Goal: Book appointment/travel/reservation

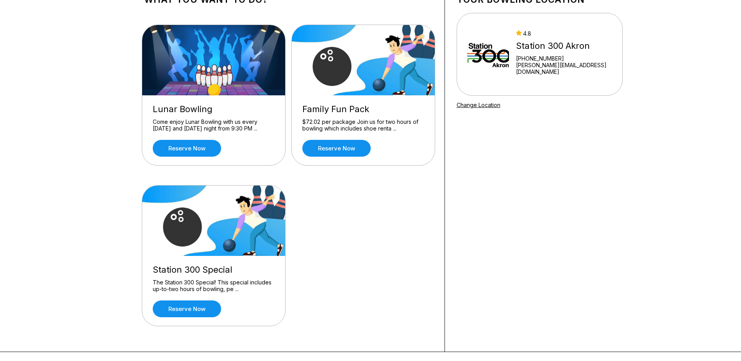
scroll to position [78, 0]
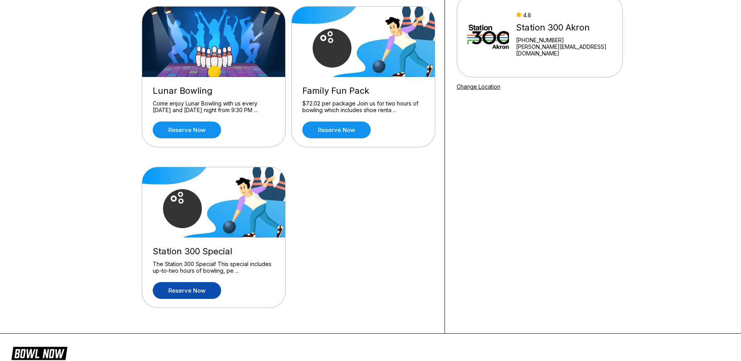
click at [194, 289] on link "Reserve now" at bounding box center [187, 290] width 68 height 17
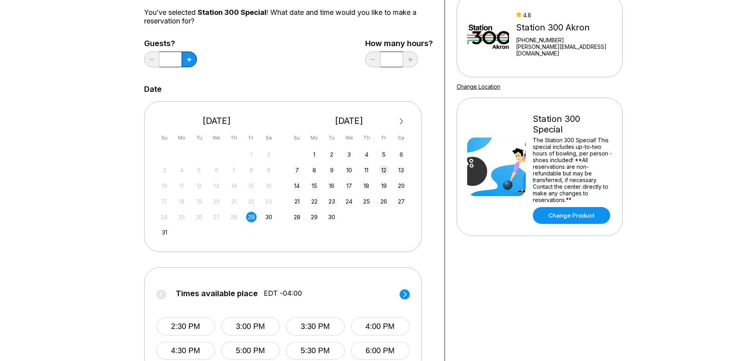
click at [379, 171] on div "12" at bounding box center [383, 170] width 11 height 11
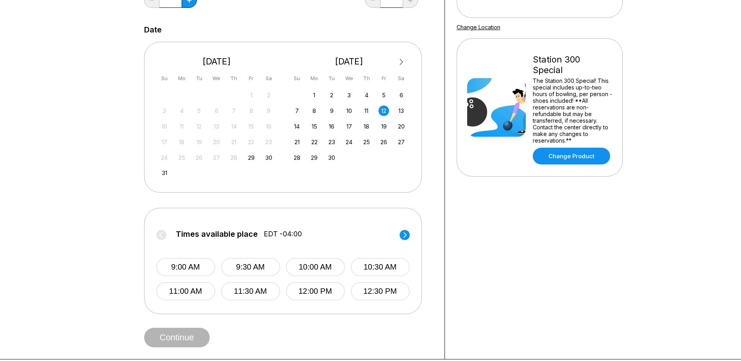
scroll to position [156, 0]
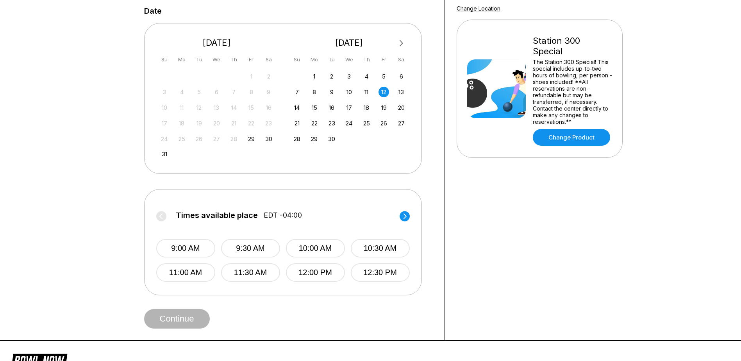
click at [406, 215] on circle at bounding box center [404, 216] width 10 height 10
click at [407, 214] on circle at bounding box center [404, 216] width 10 height 10
click at [160, 214] on circle at bounding box center [161, 216] width 10 height 10
click at [312, 244] on button "2:00 PM" at bounding box center [314, 248] width 59 height 18
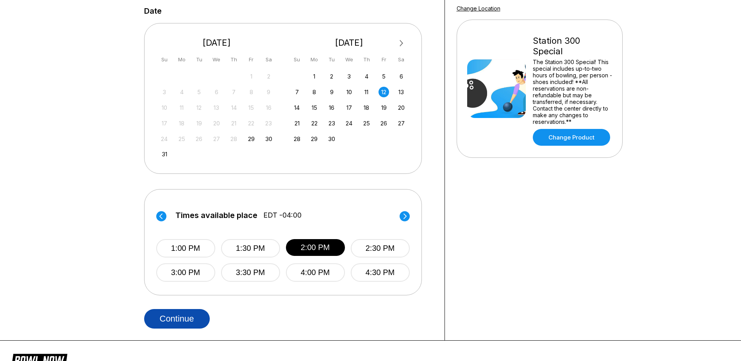
click at [180, 319] on button "Continue" at bounding box center [177, 319] width 66 height 20
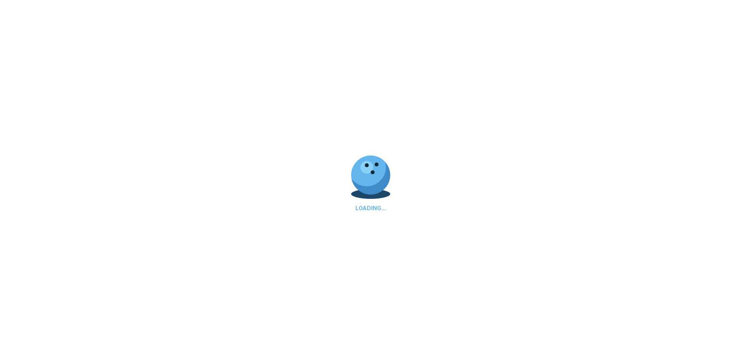
scroll to position [0, 0]
select select "**"
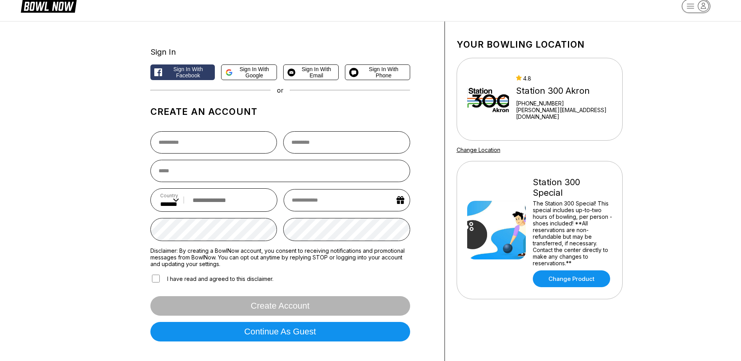
scroll to position [39, 0]
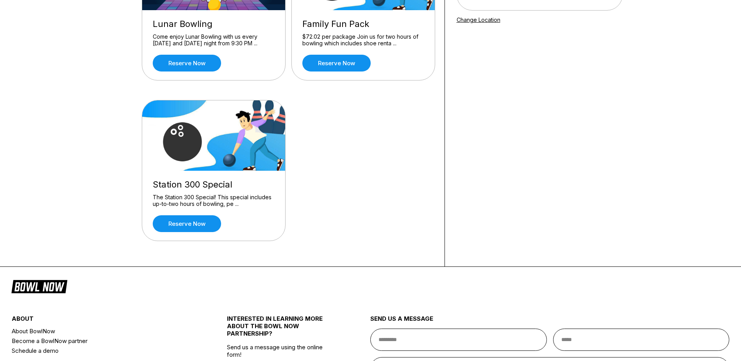
scroll to position [156, 0]
